Goal: Task Accomplishment & Management: Manage account settings

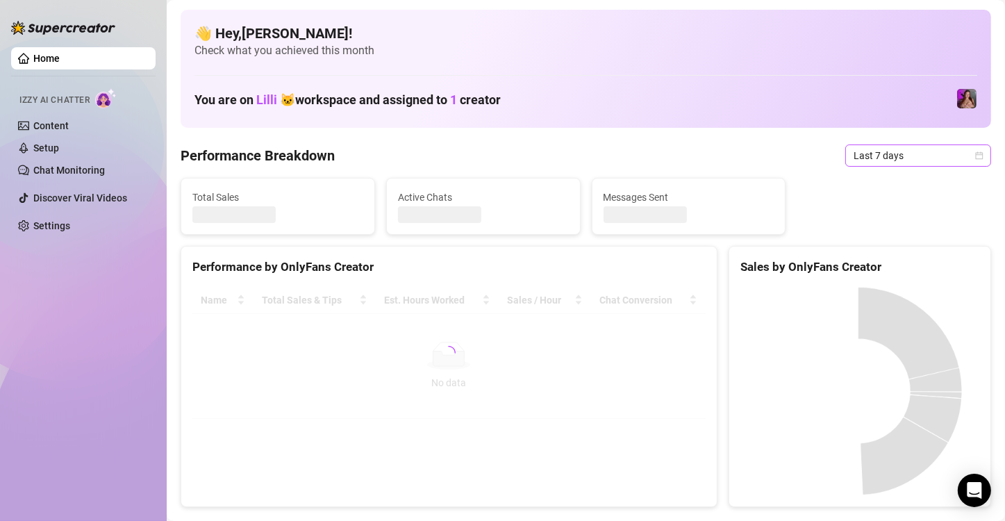
click at [887, 160] on span "Last 7 days" at bounding box center [918, 155] width 129 height 21
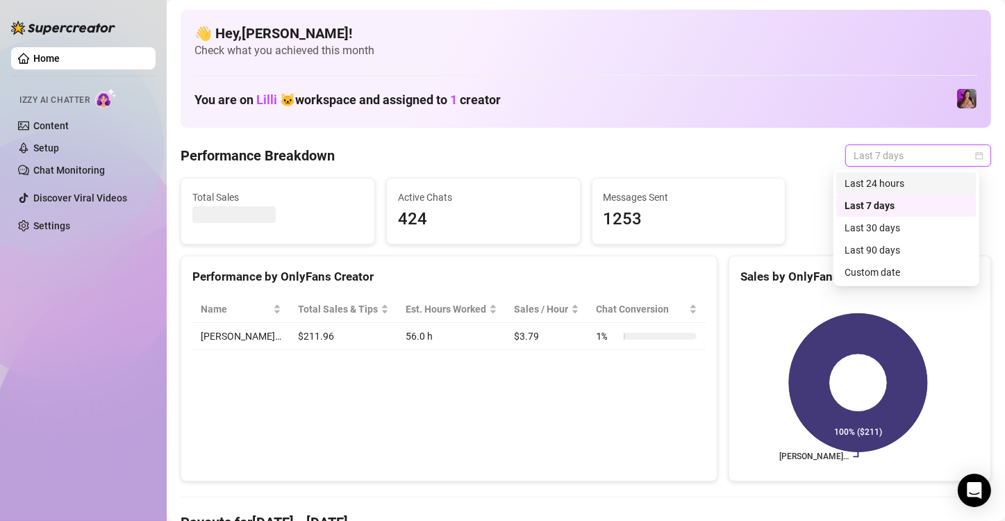
click at [856, 186] on div "Last 24 hours" at bounding box center [907, 183] width 124 height 15
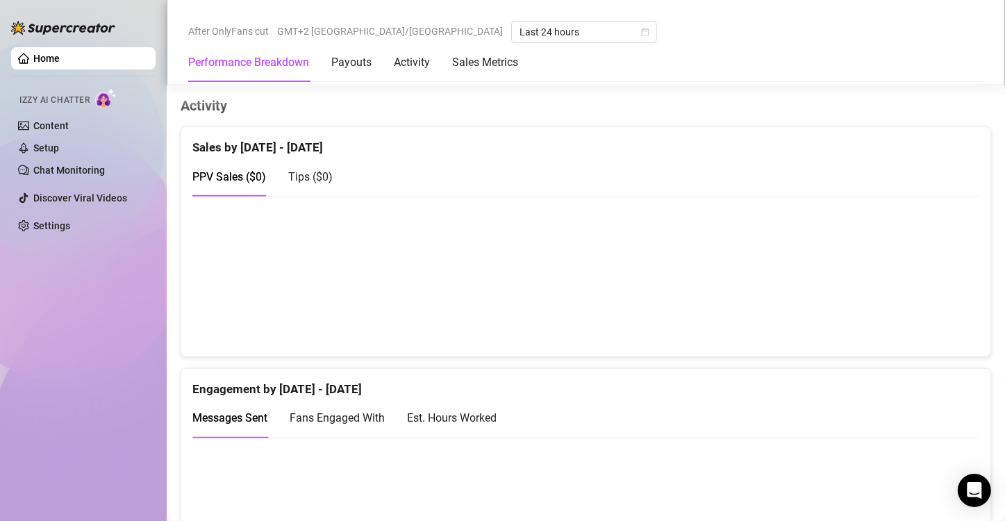
scroll to position [834, 0]
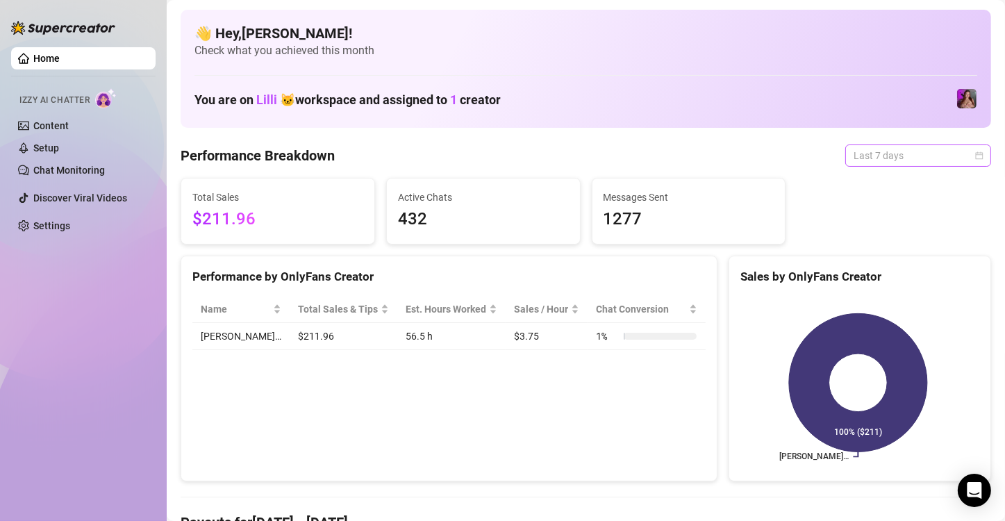
click at [871, 154] on span "Last 7 days" at bounding box center [918, 155] width 129 height 21
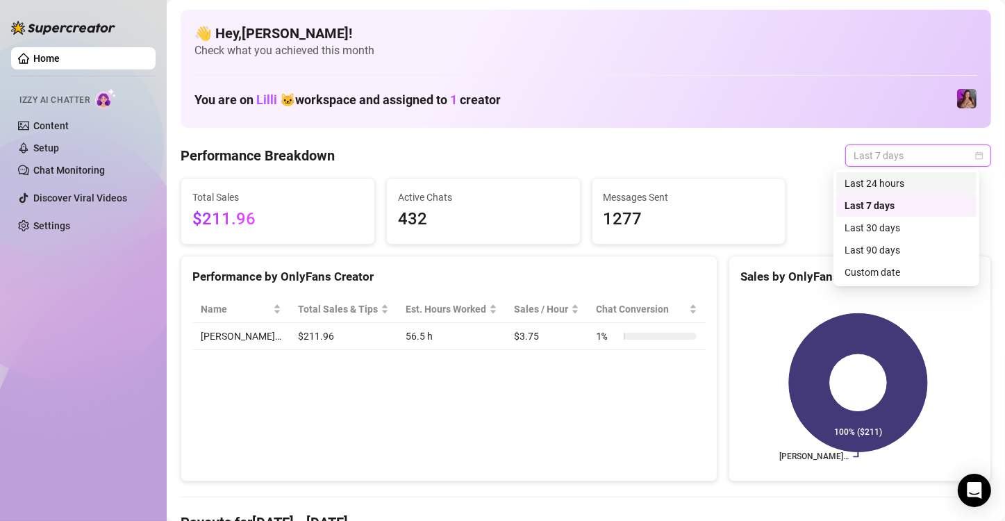
click at [869, 176] on div "Last 24 hours" at bounding box center [907, 183] width 124 height 15
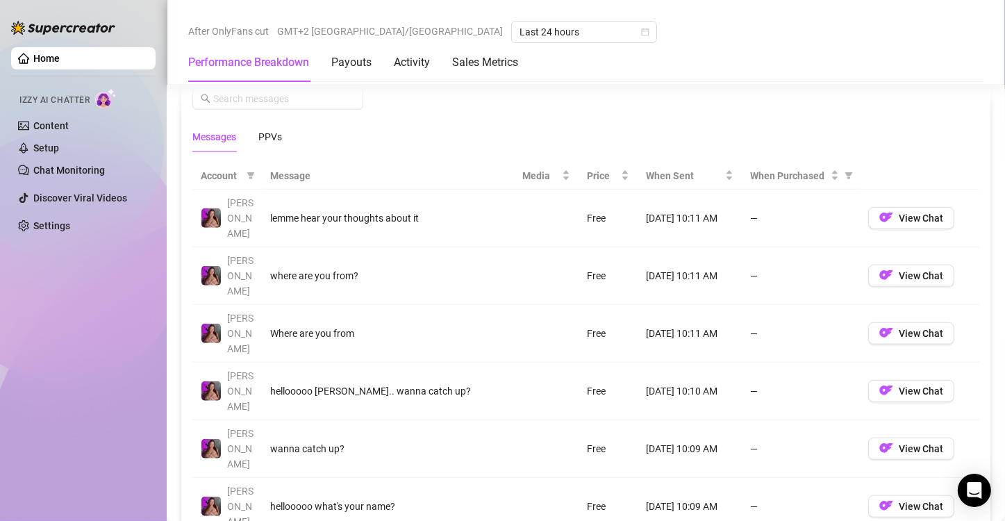
scroll to position [1251, 0]
